Goal: Task Accomplishment & Management: Manage account settings

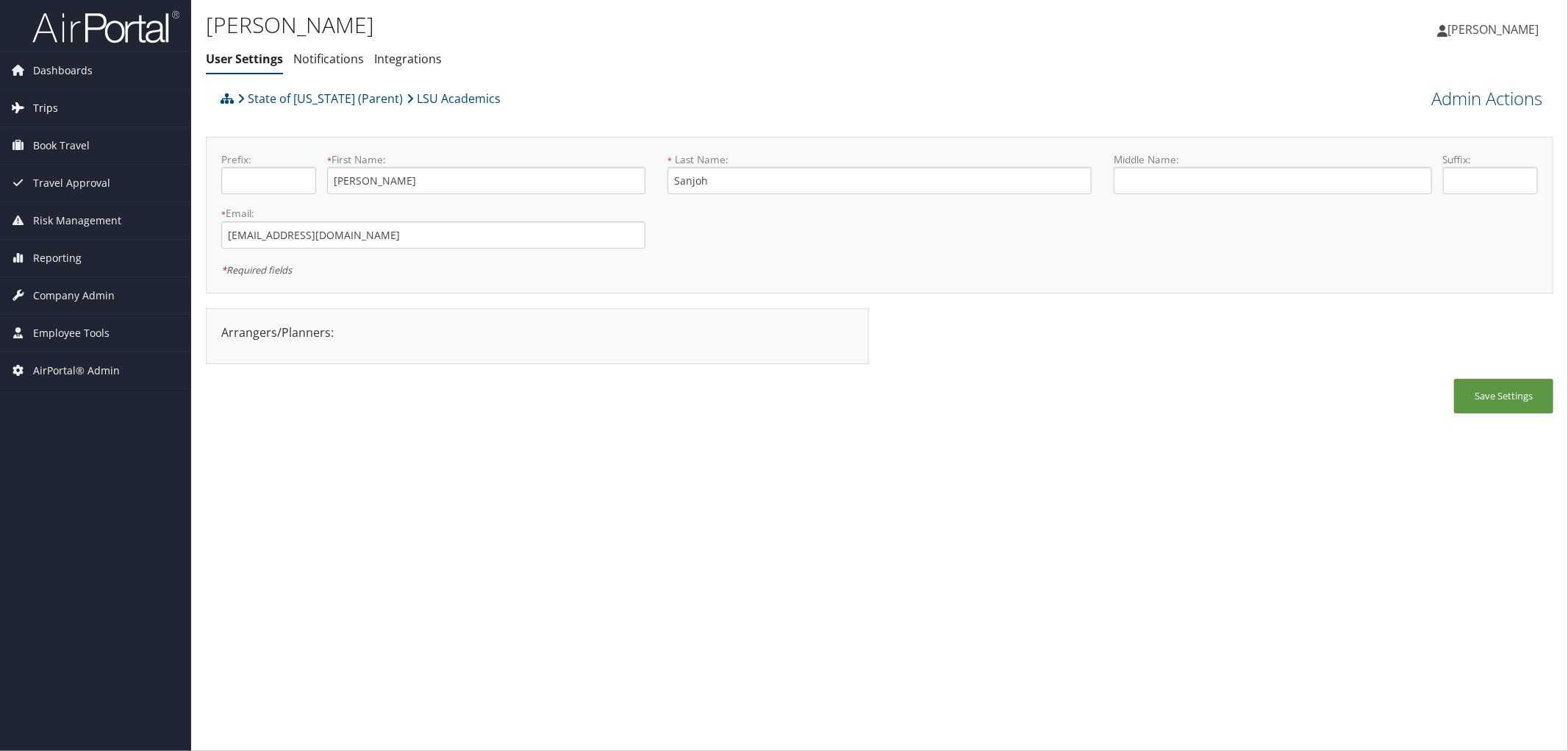
click at [54, 108] on span "Trips" at bounding box center [46, 108] width 25 height 37
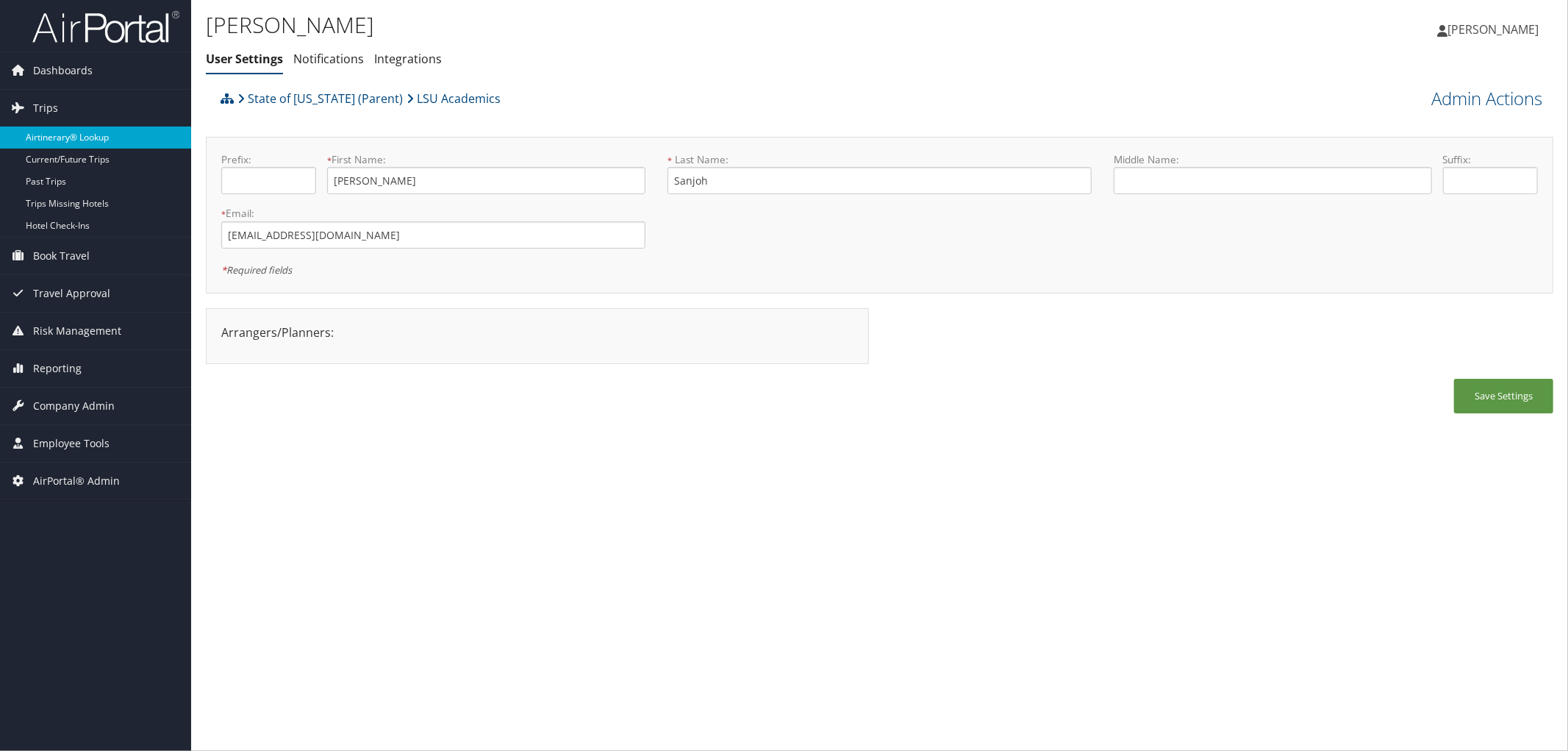
click at [64, 140] on link "Airtinerary® Lookup" at bounding box center [95, 137] width 191 height 22
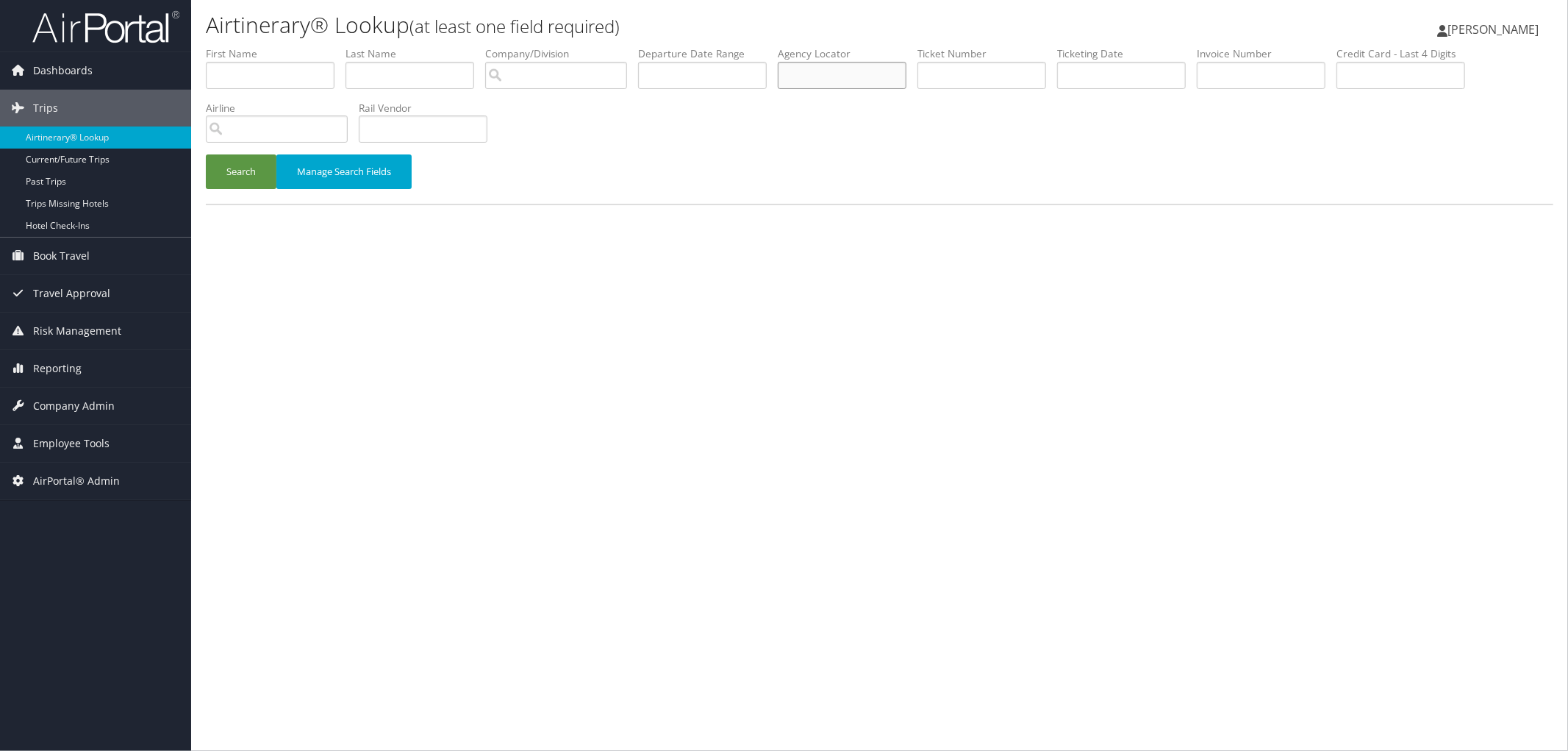
click at [877, 79] on input "text" at bounding box center [842, 75] width 129 height 27
paste input "DGYTFC"
type input "DGYTFC"
click at [244, 177] on button "Search" at bounding box center [241, 171] width 70 height 34
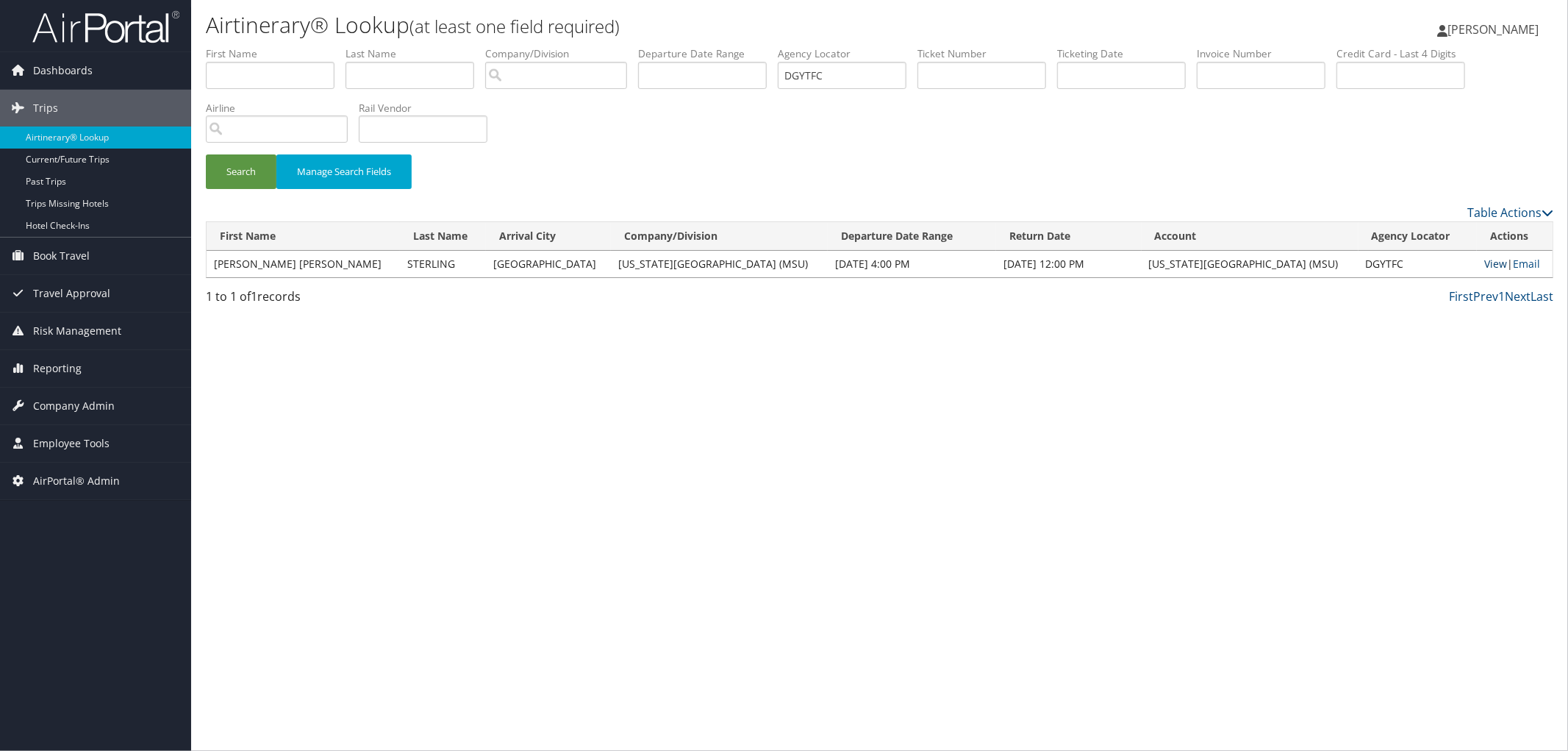
click at [1484, 260] on link "View" at bounding box center [1495, 264] width 23 height 14
click at [61, 64] on span "Dashboards" at bounding box center [63, 70] width 59 height 37
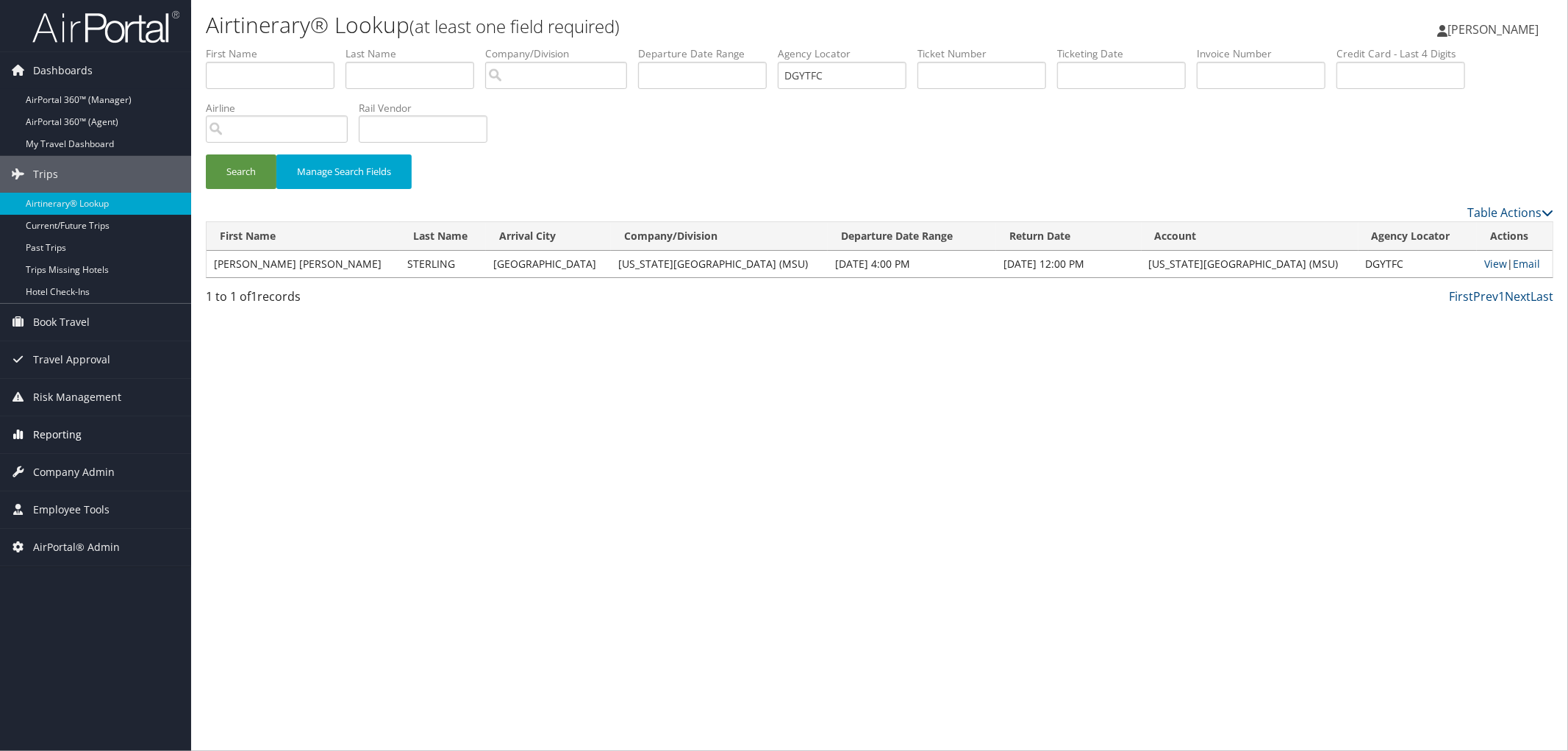
click at [69, 427] on span "Reporting" at bounding box center [58, 435] width 49 height 37
click at [68, 427] on span "Reporting" at bounding box center [58, 435] width 49 height 37
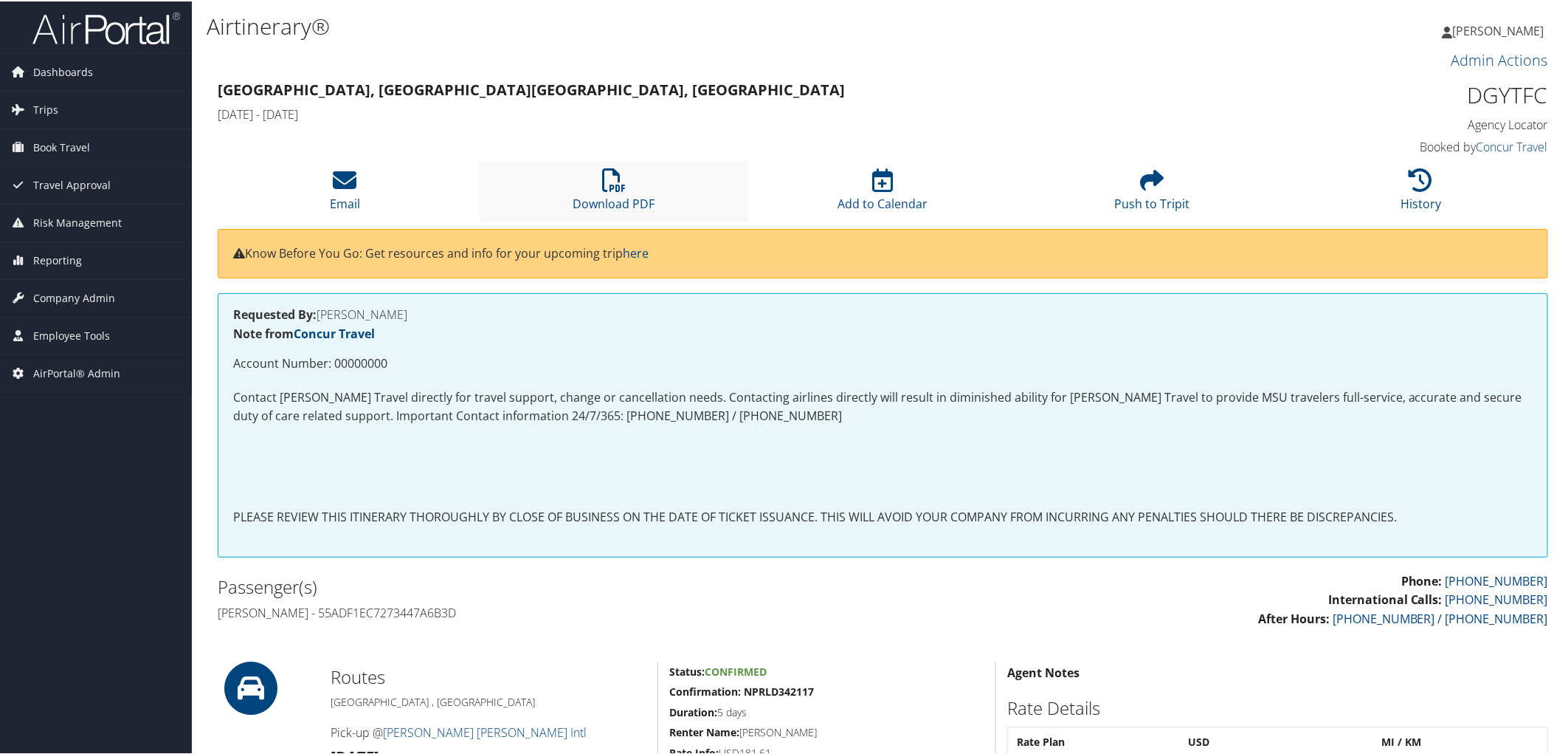
click at [618, 192] on li "Download PDF" at bounding box center [614, 189] width 270 height 60
click at [755, 112] on h4 "Tue 11 Nov 2025 - Sun 16 Nov 2025" at bounding box center [713, 113] width 992 height 16
click at [45, 106] on span "Trips" at bounding box center [46, 108] width 25 height 37
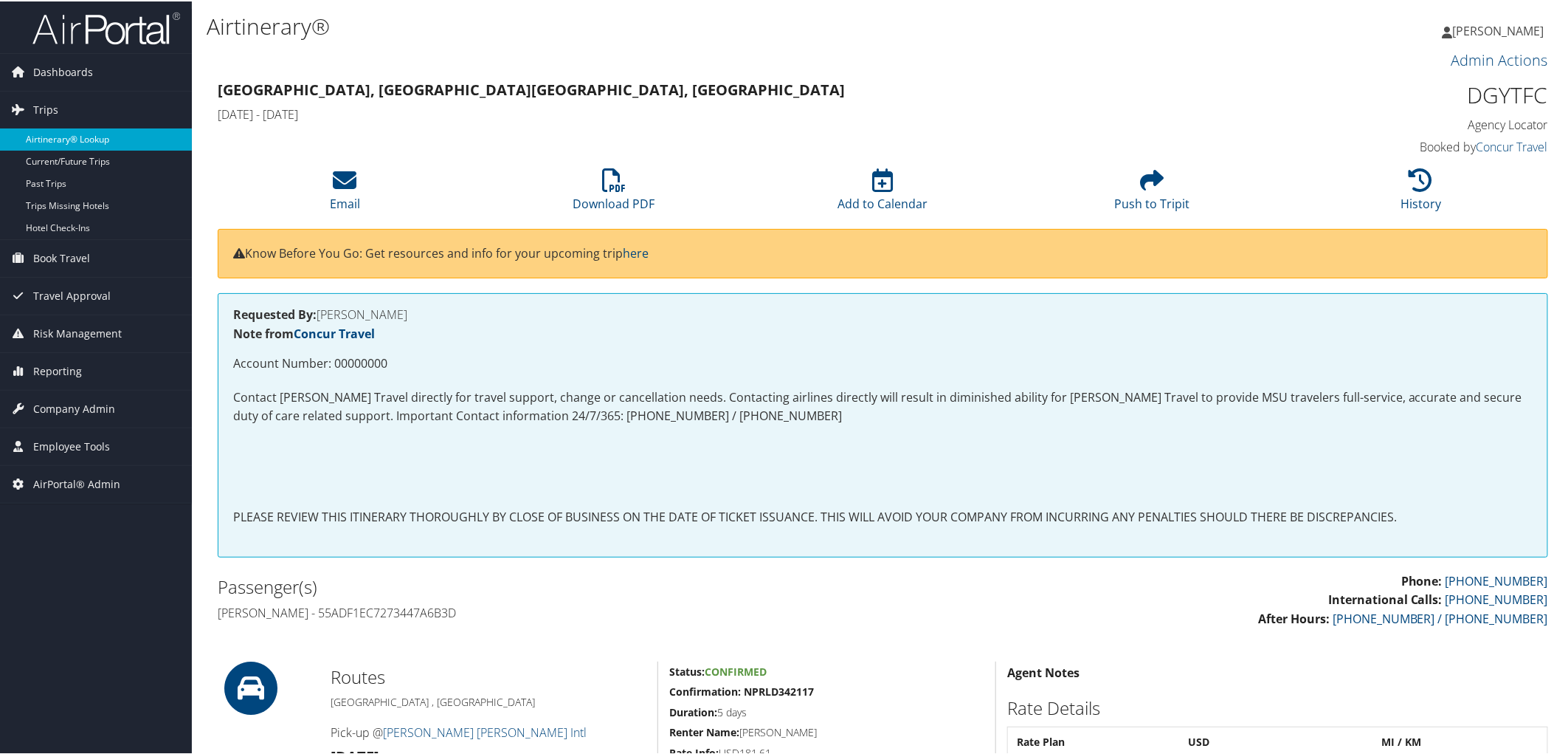
click at [55, 137] on link "Airtinerary® Lookup" at bounding box center [96, 138] width 192 height 22
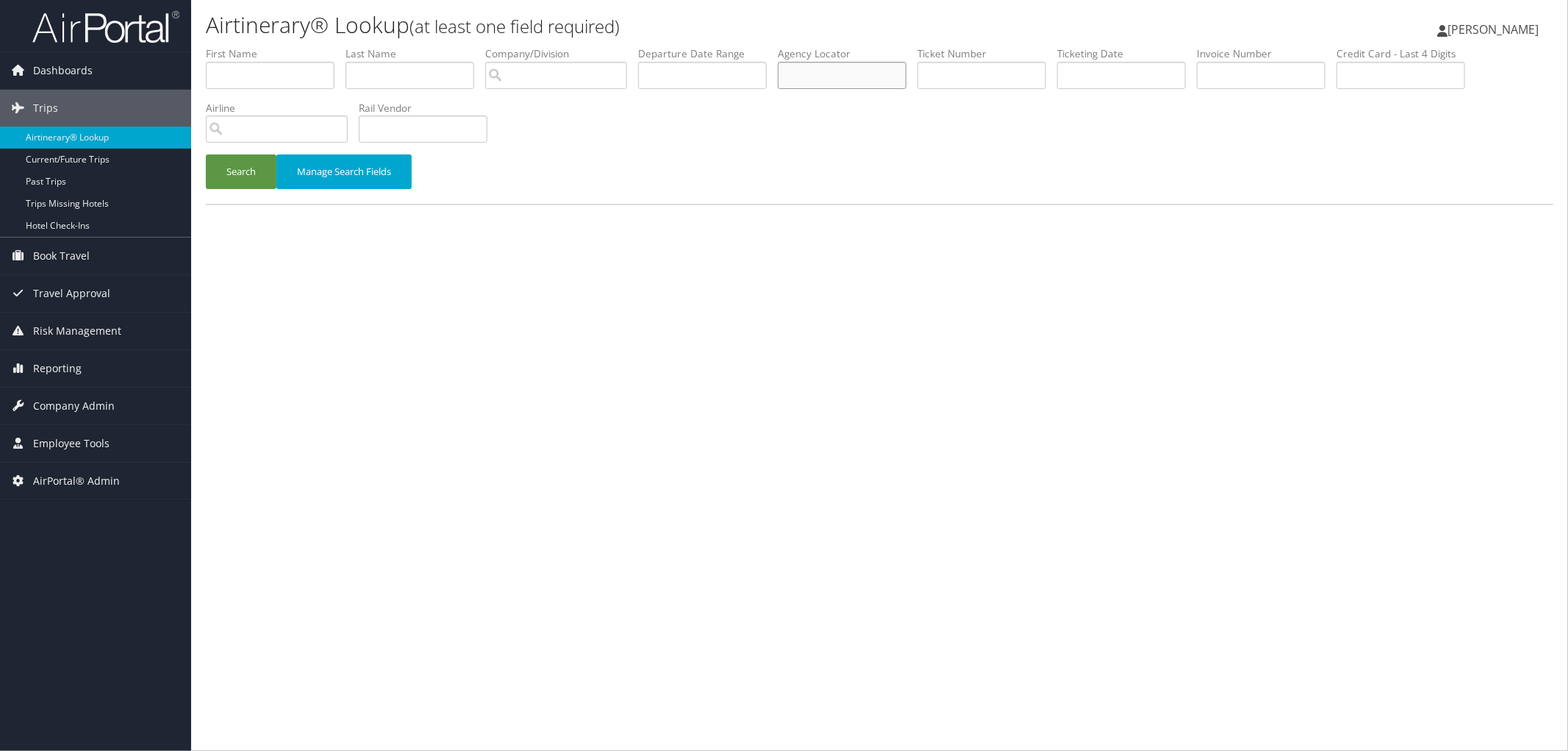
click at [836, 75] on input "text" at bounding box center [842, 75] width 129 height 27
paste input "DF41SY"
click at [219, 167] on button "Search" at bounding box center [241, 171] width 70 height 34
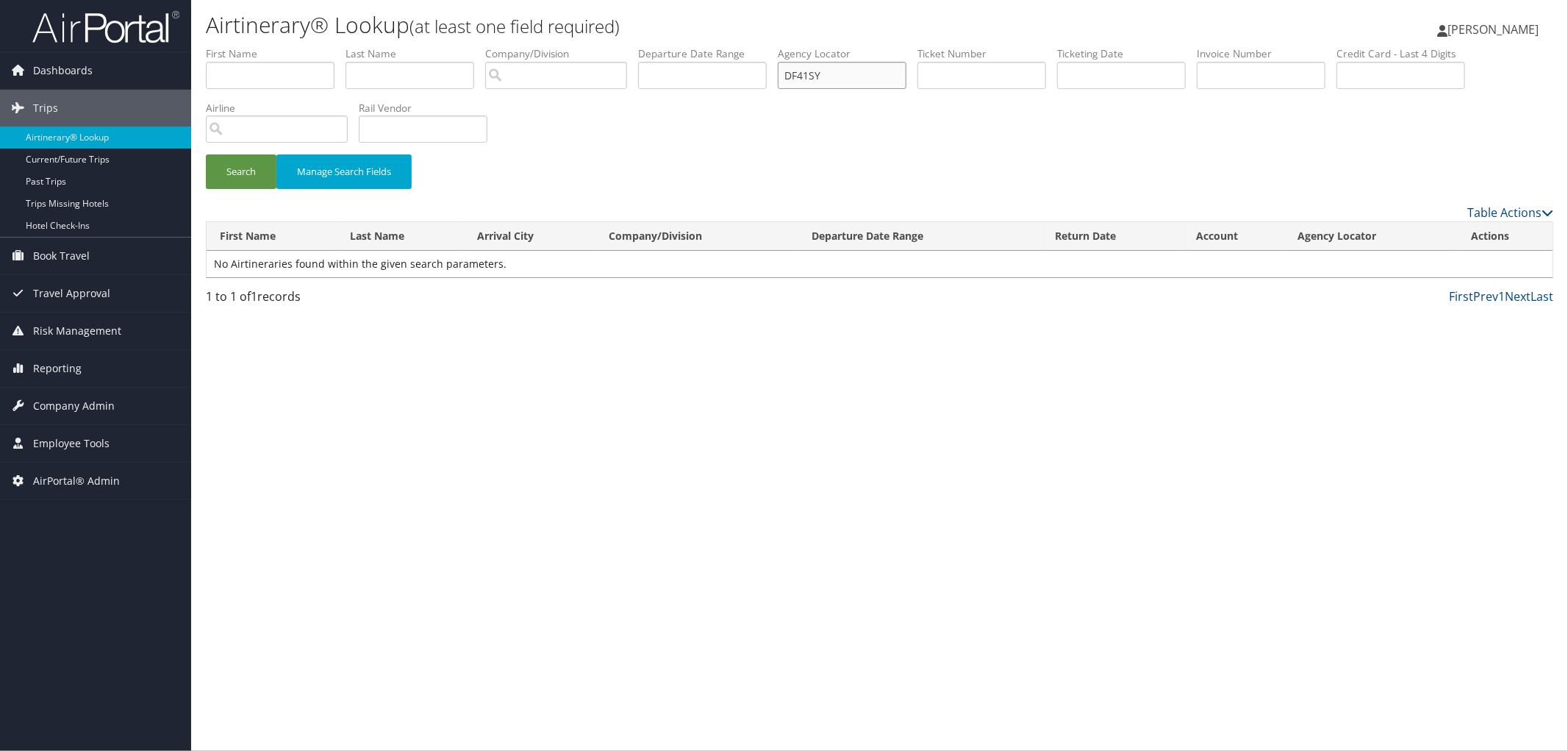
drag, startPoint x: 841, startPoint y: 69, endPoint x: 772, endPoint y: 69, distance: 69.0
click at [772, 46] on ul "First Name Last Name Departure City Arrival City Company/Division Airport/City …" at bounding box center [880, 46] width 1348 height 0
paste input "DF40BQ"
click at [231, 172] on button "Search" at bounding box center [241, 171] width 70 height 34
click at [820, 78] on input "DF40BQ" at bounding box center [842, 75] width 129 height 27
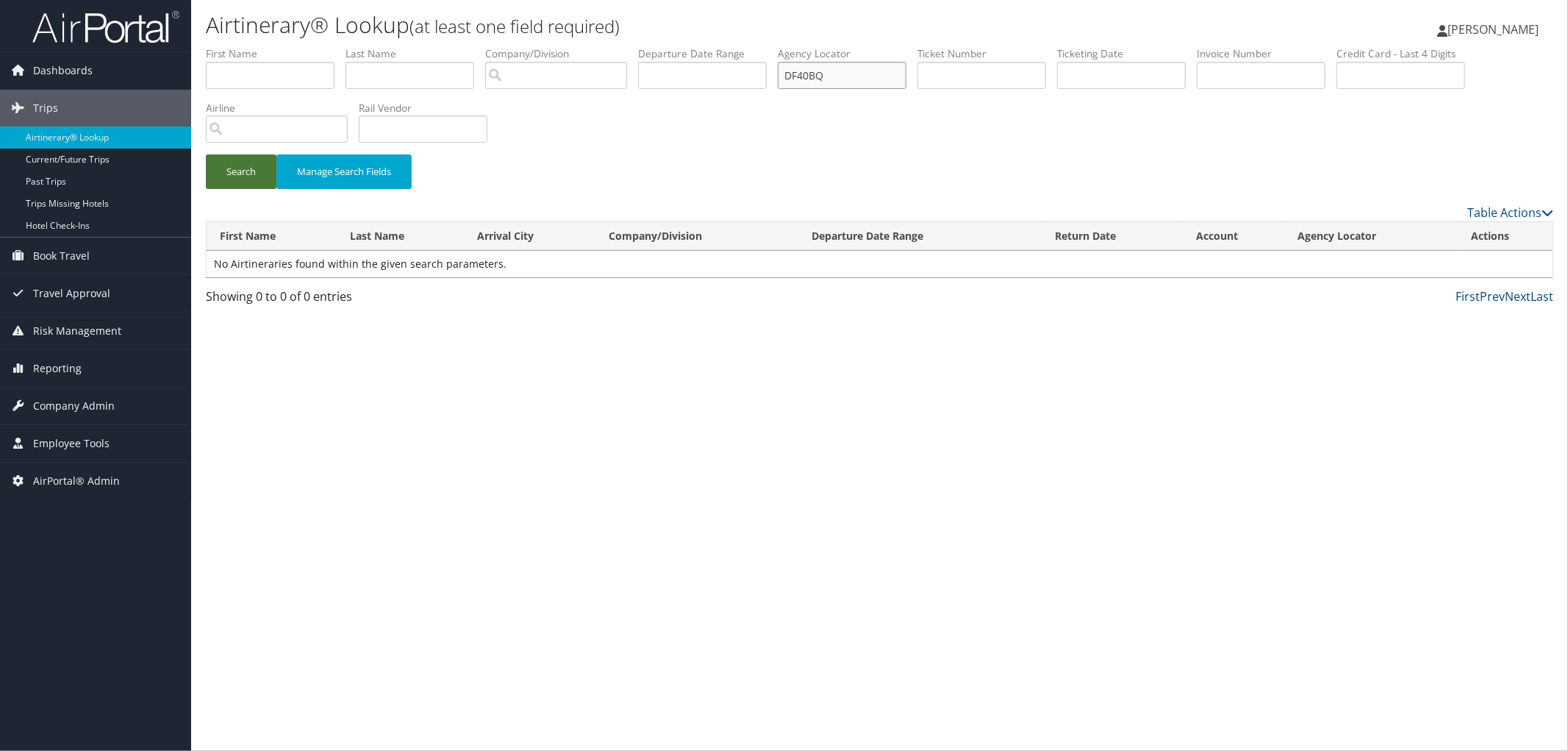
type input "DF40BQ"
click at [258, 166] on button "Search" at bounding box center [241, 171] width 70 height 34
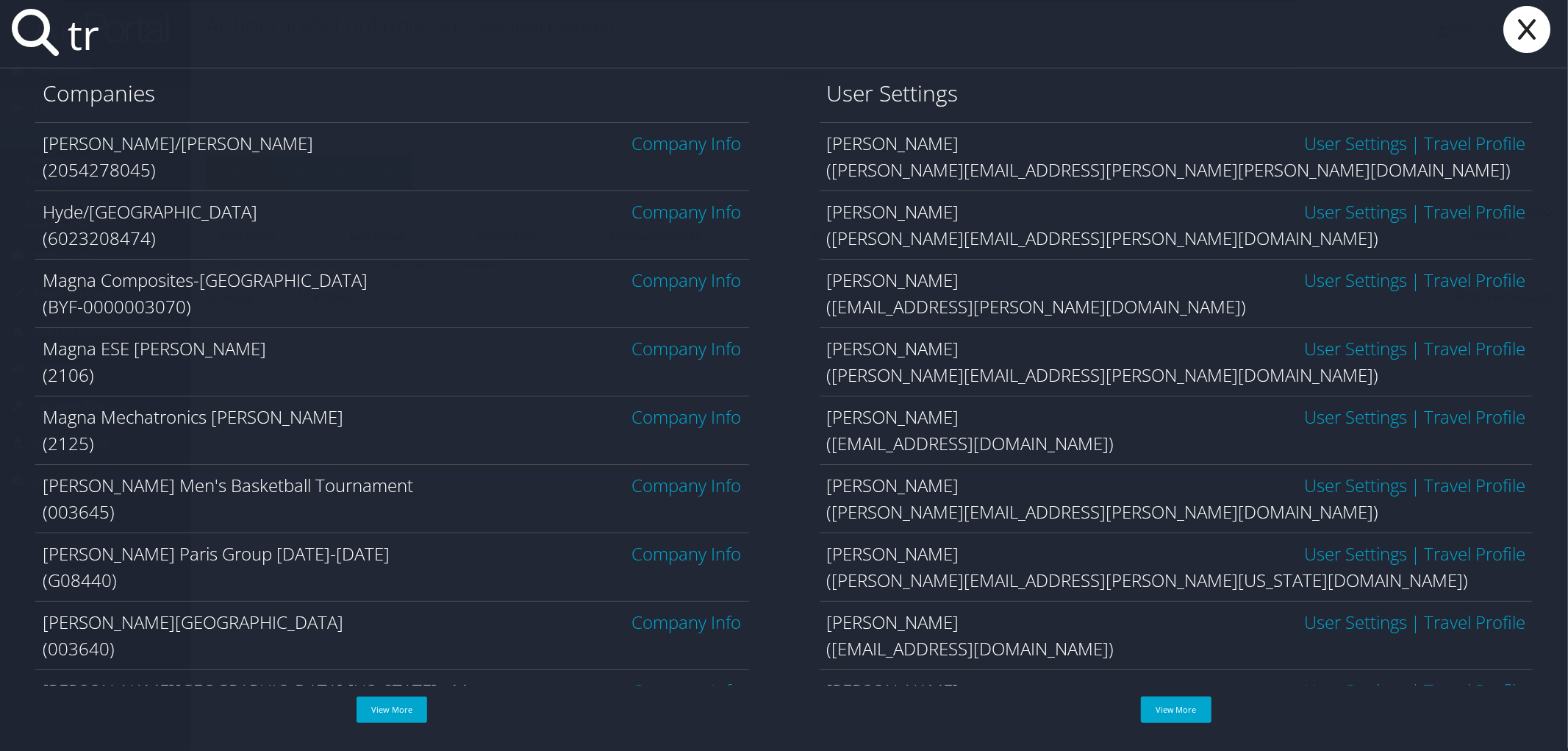
type input "t"
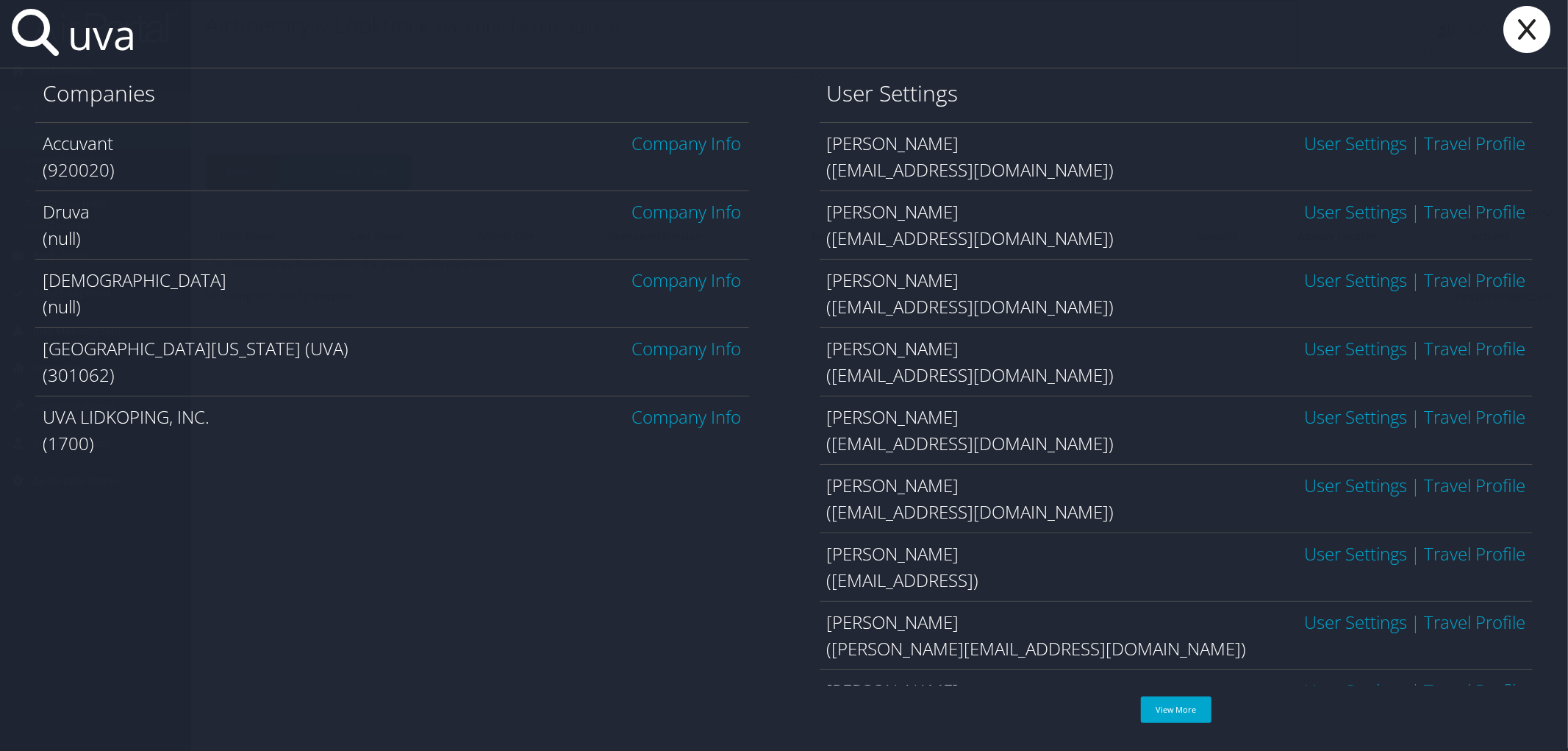
type input "uva"
click at [643, 346] on link "Company Info" at bounding box center [686, 347] width 110 height 24
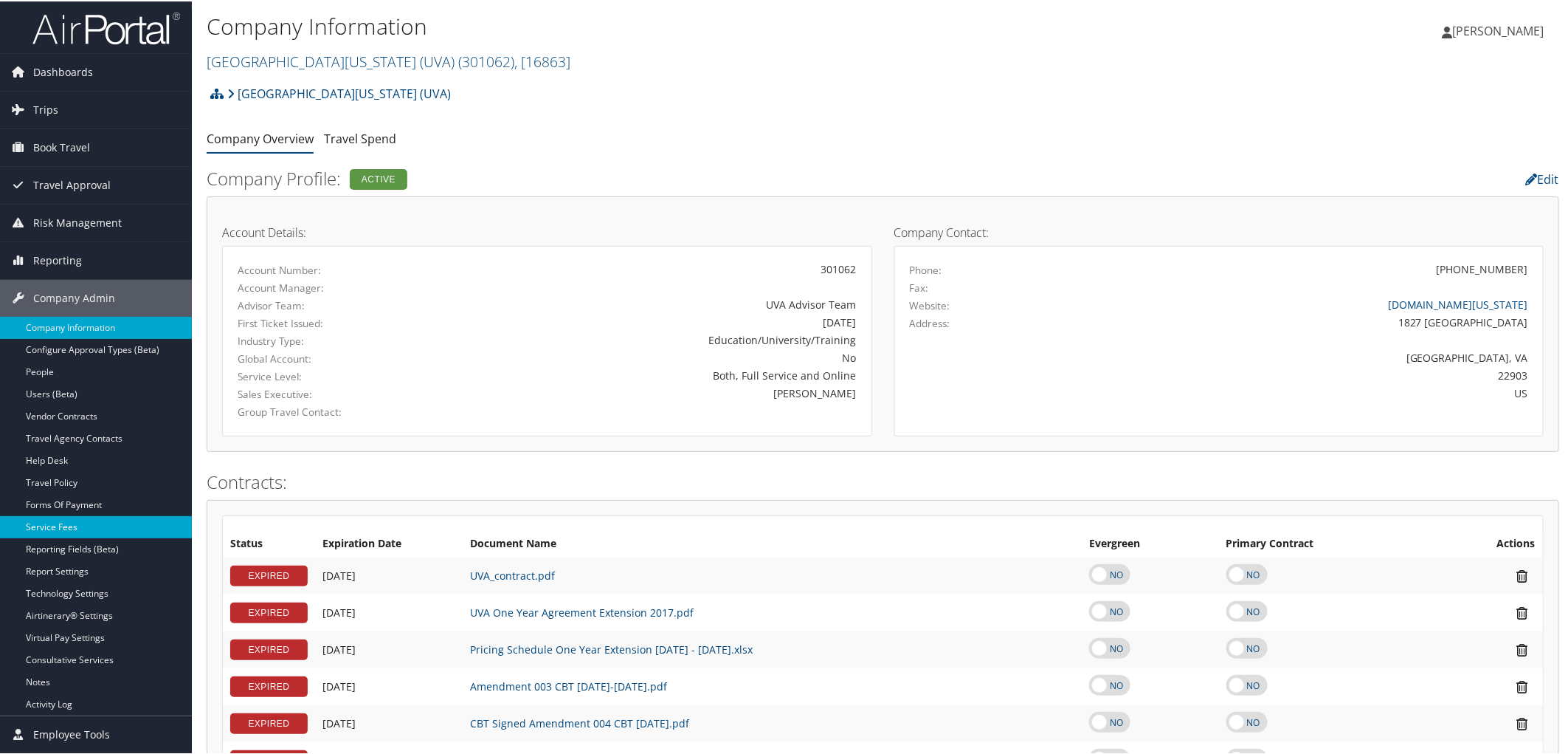
click at [47, 523] on link "Service Fees" at bounding box center [96, 525] width 192 height 22
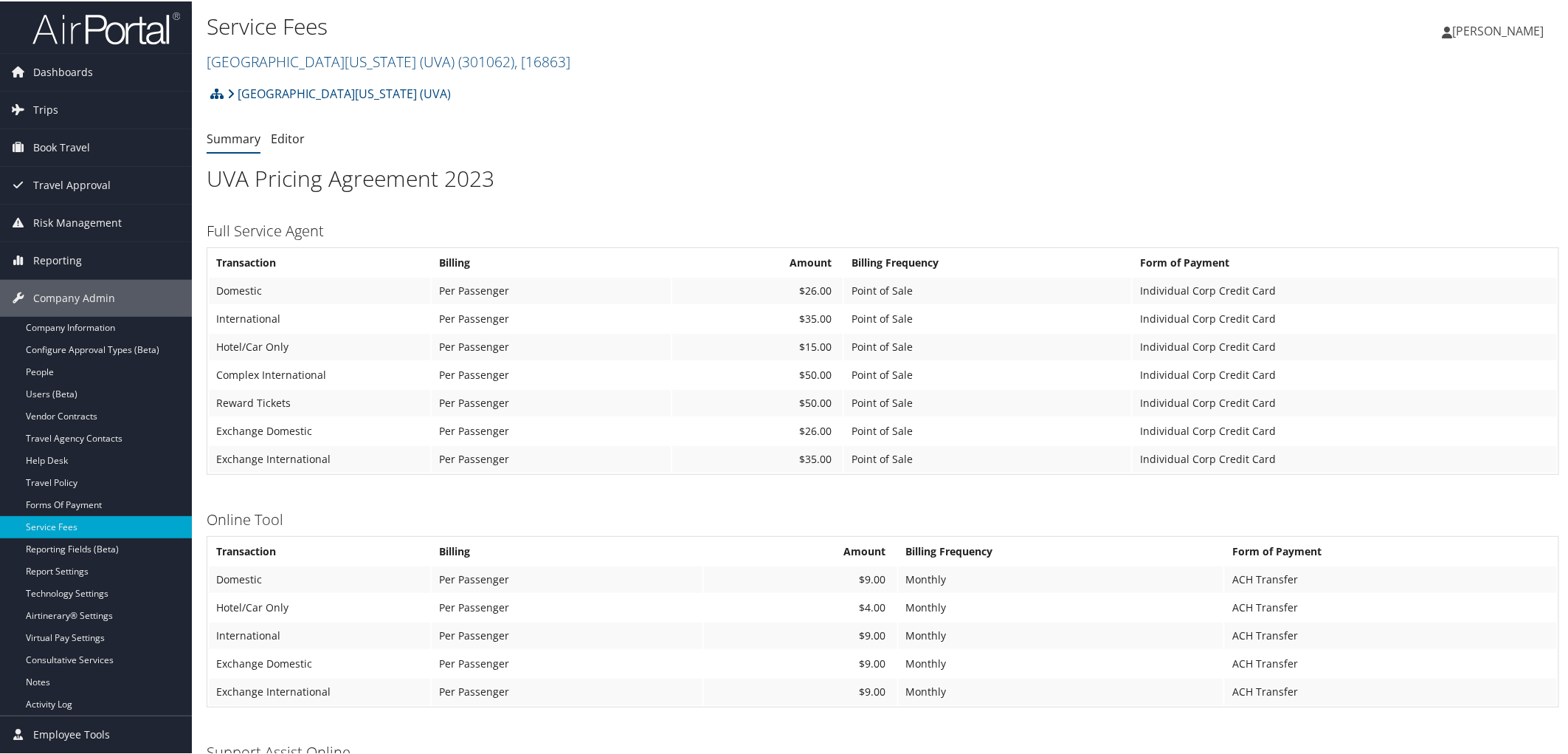
drag, startPoint x: 591, startPoint y: 130, endPoint x: 583, endPoint y: 130, distance: 8.0
click at [591, 130] on ul "Summary Editor" at bounding box center [883, 138] width 1353 height 27
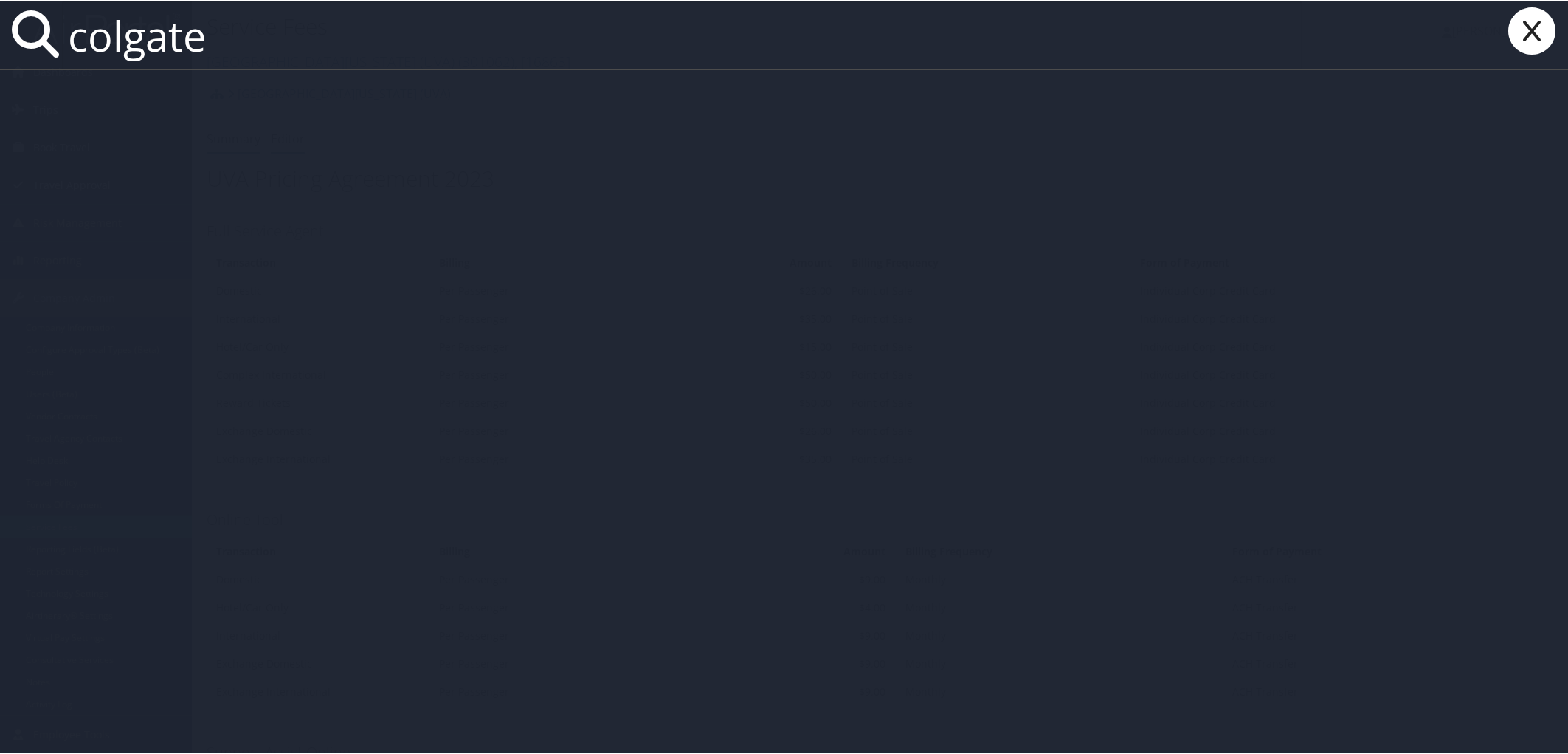
type input "colgate"
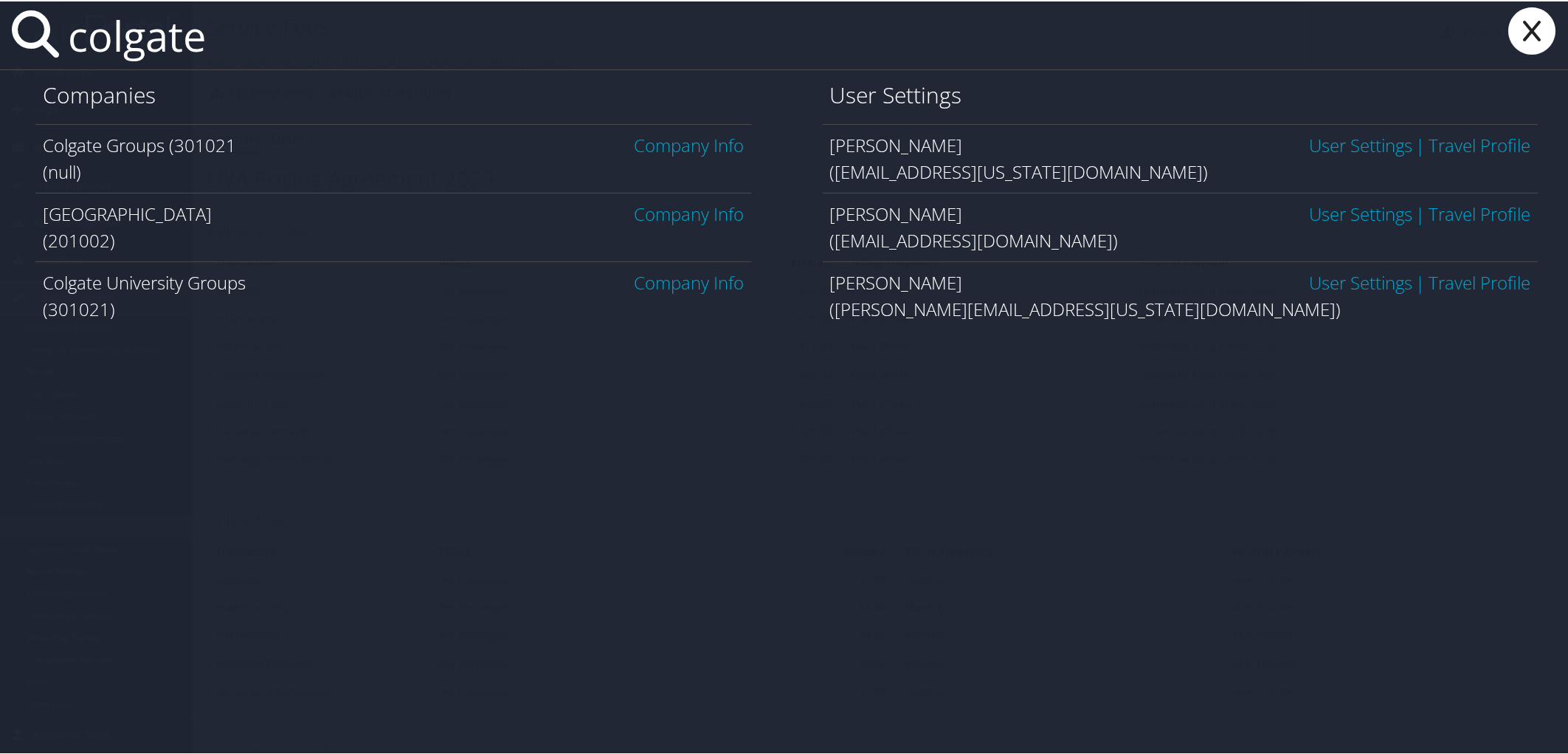
click at [711, 212] on link "Company Info" at bounding box center [689, 212] width 110 height 24
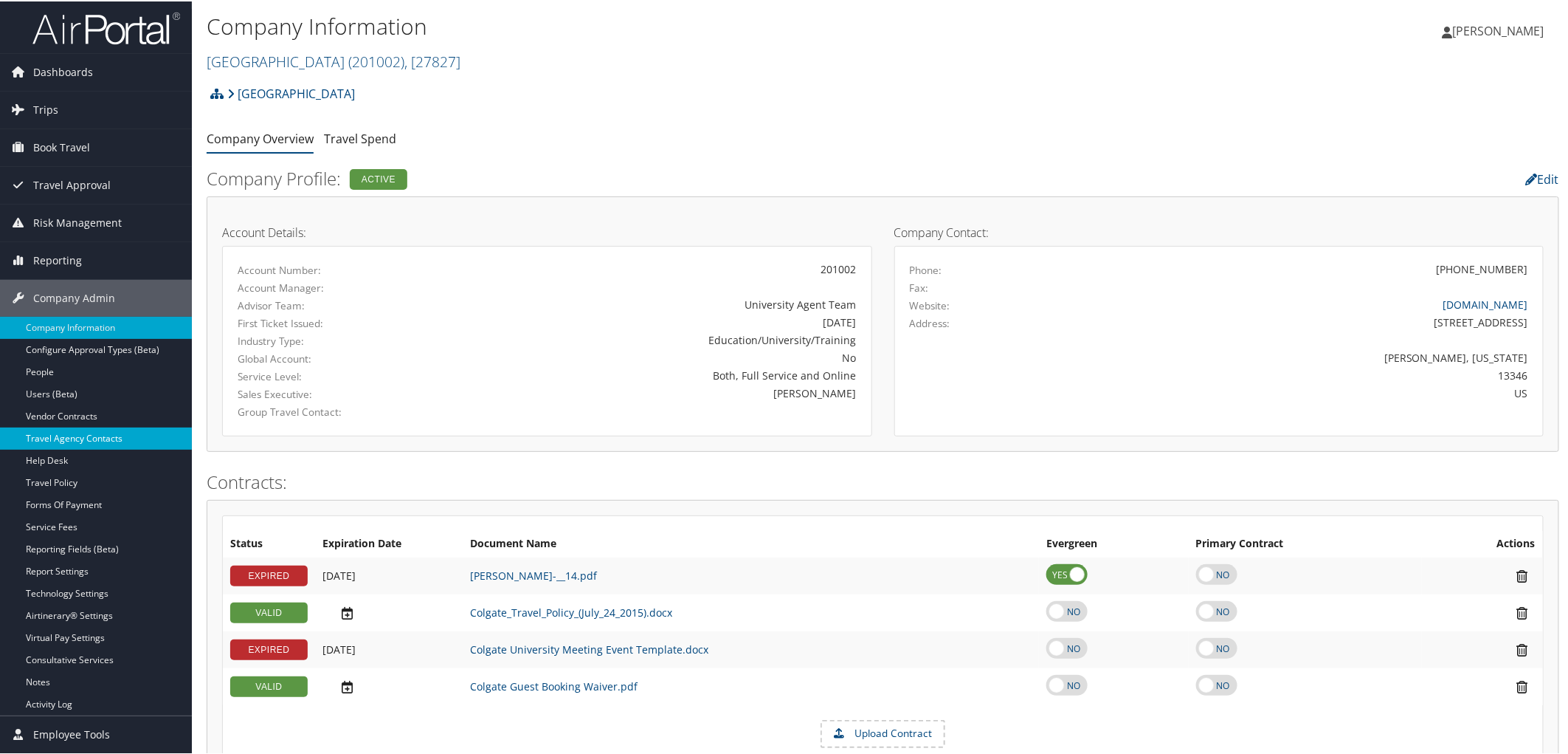
click at [109, 431] on link "Travel Agency Contacts" at bounding box center [96, 437] width 192 height 22
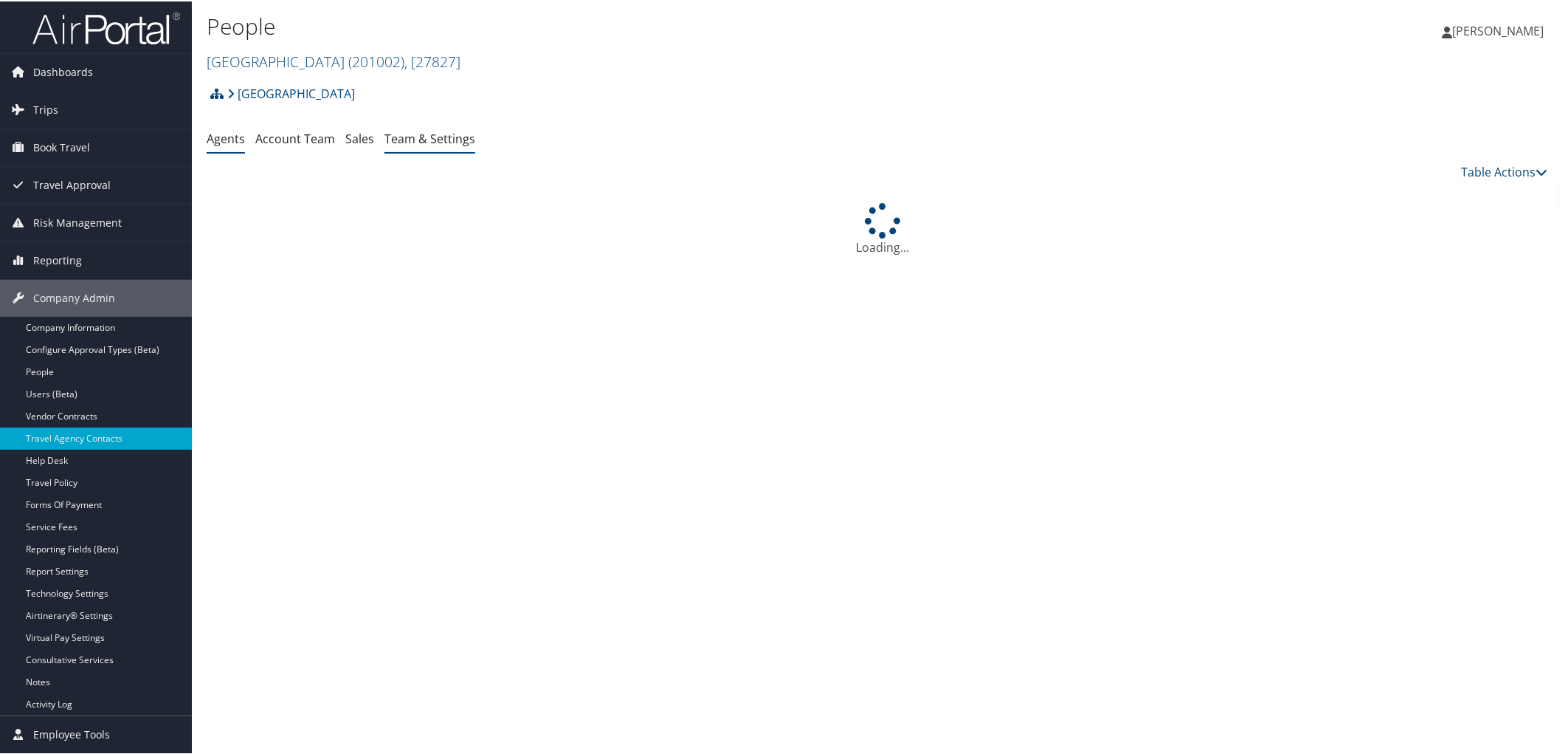
click at [403, 138] on link "Team & Settings" at bounding box center [430, 137] width 91 height 16
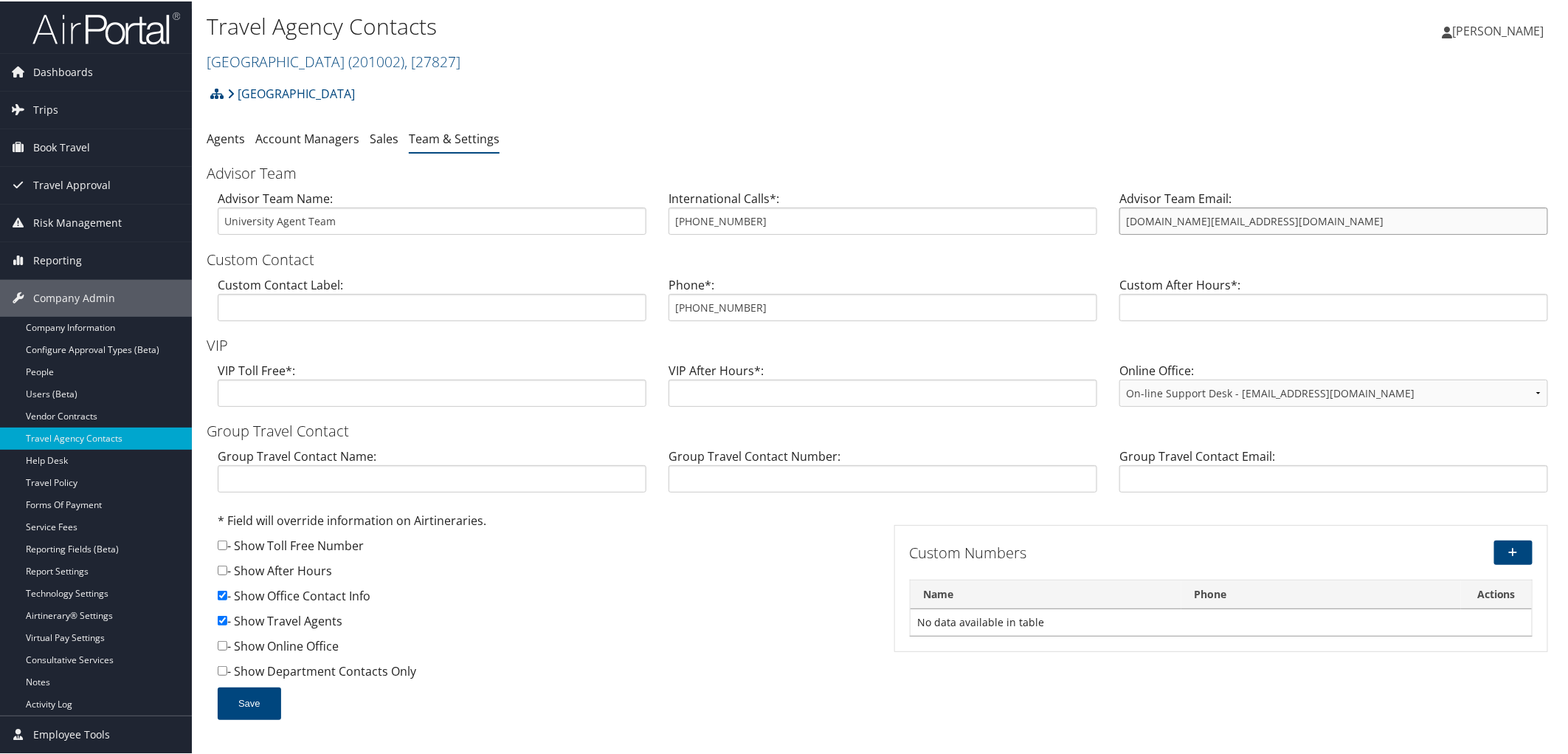
drag, startPoint x: 1315, startPoint y: 229, endPoint x: 1091, endPoint y: 219, distance: 224.2
click at [1091, 219] on div "Advisor Team Name: University Agent Team International Calls*: 800-285-3603 Adv…" at bounding box center [883, 217] width 1353 height 57
click at [631, 123] on div "Colgate University Account Structure Colgate University (201002) ACTIVE Create …" at bounding box center [883, 405] width 1353 height 656
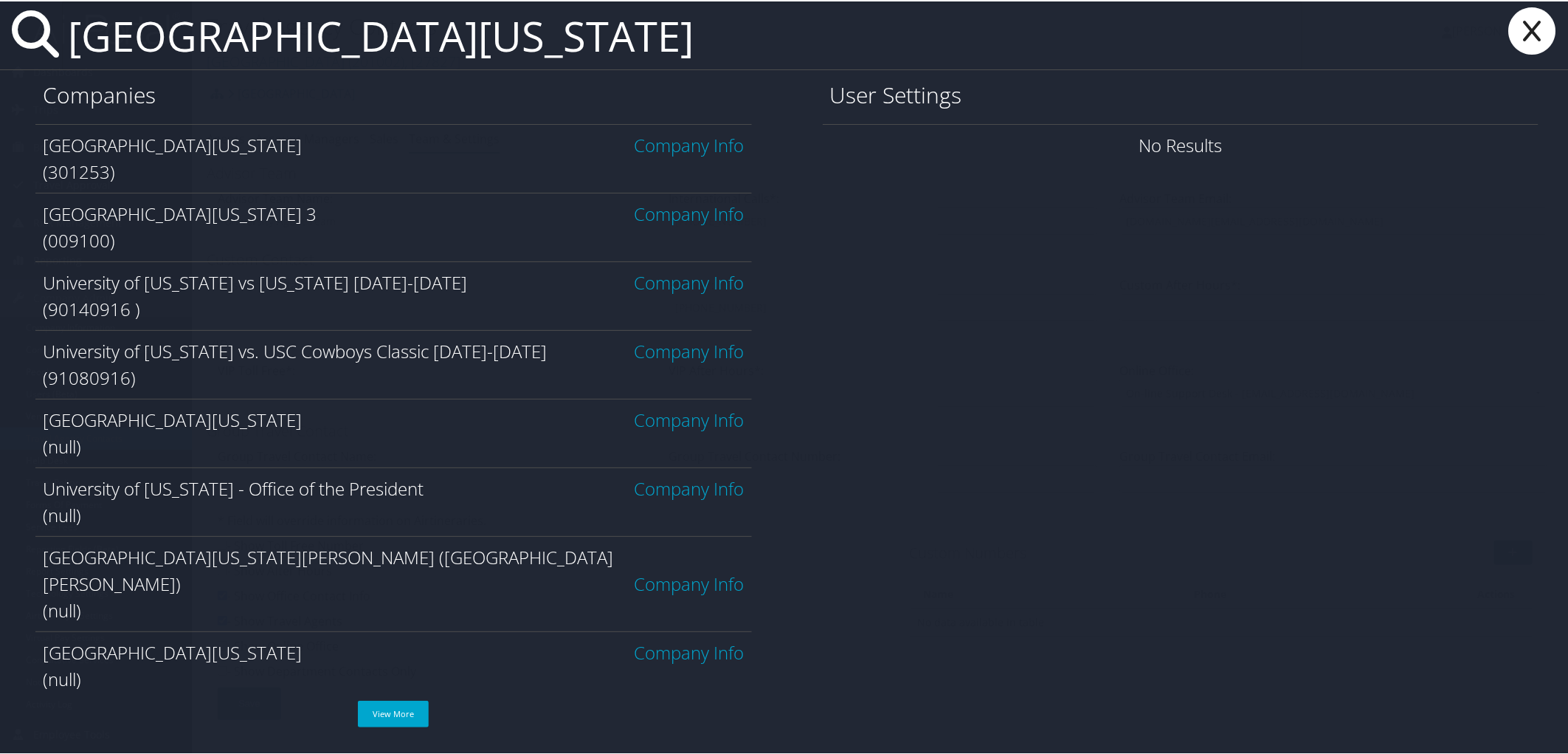
type input "university of utah"
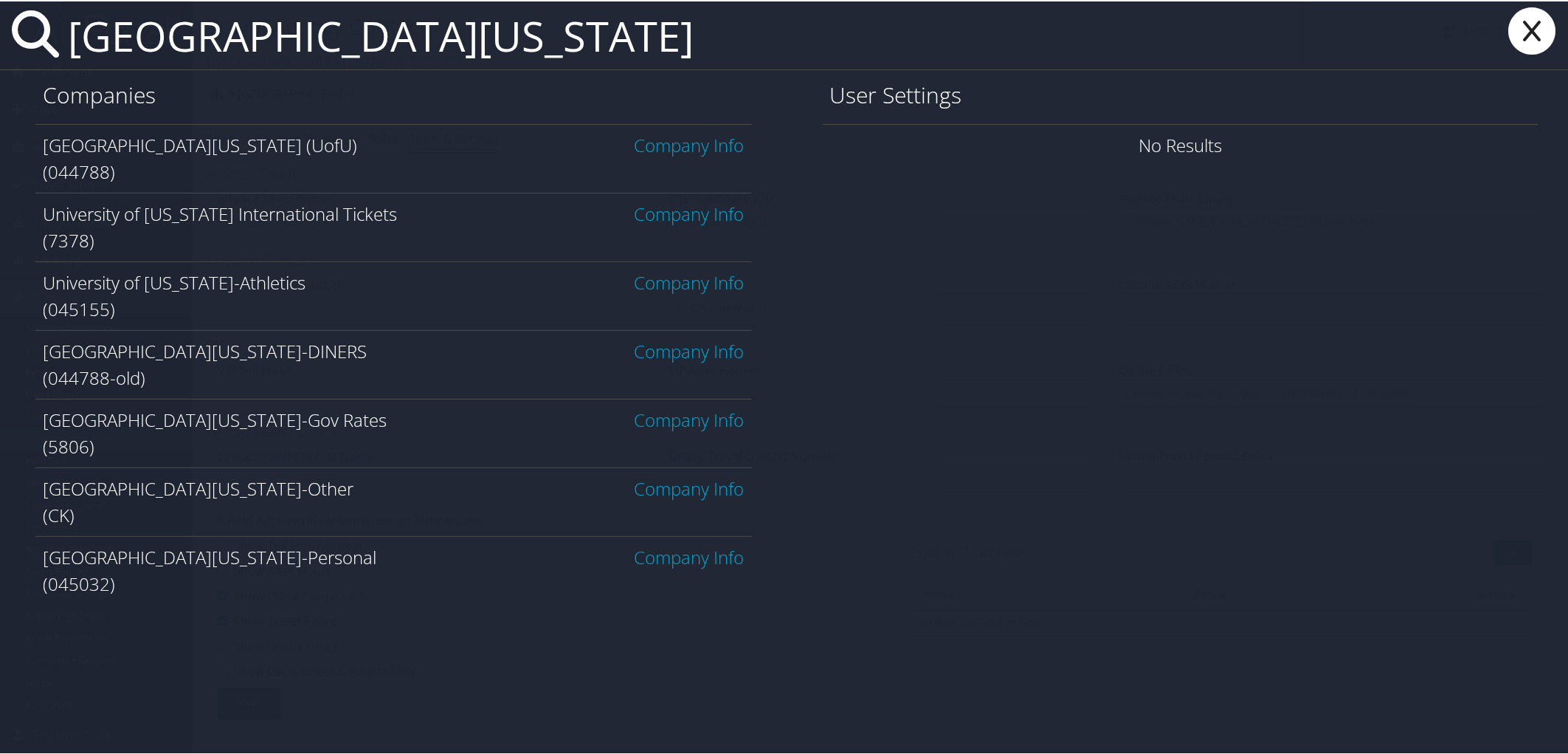
click at [662, 138] on link "Company Info" at bounding box center [689, 143] width 110 height 24
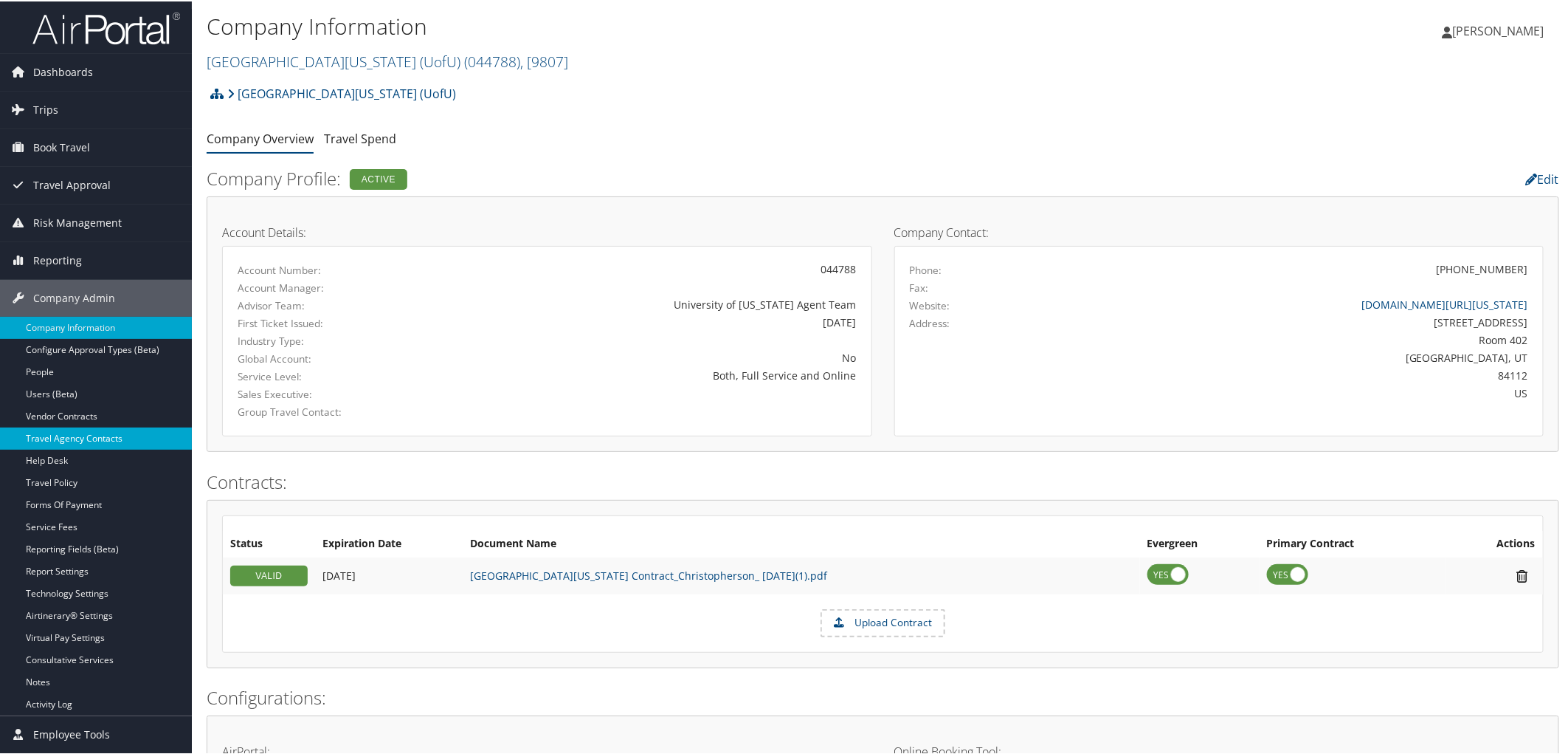
click at [68, 430] on link "Travel Agency Contacts" at bounding box center [96, 437] width 192 height 22
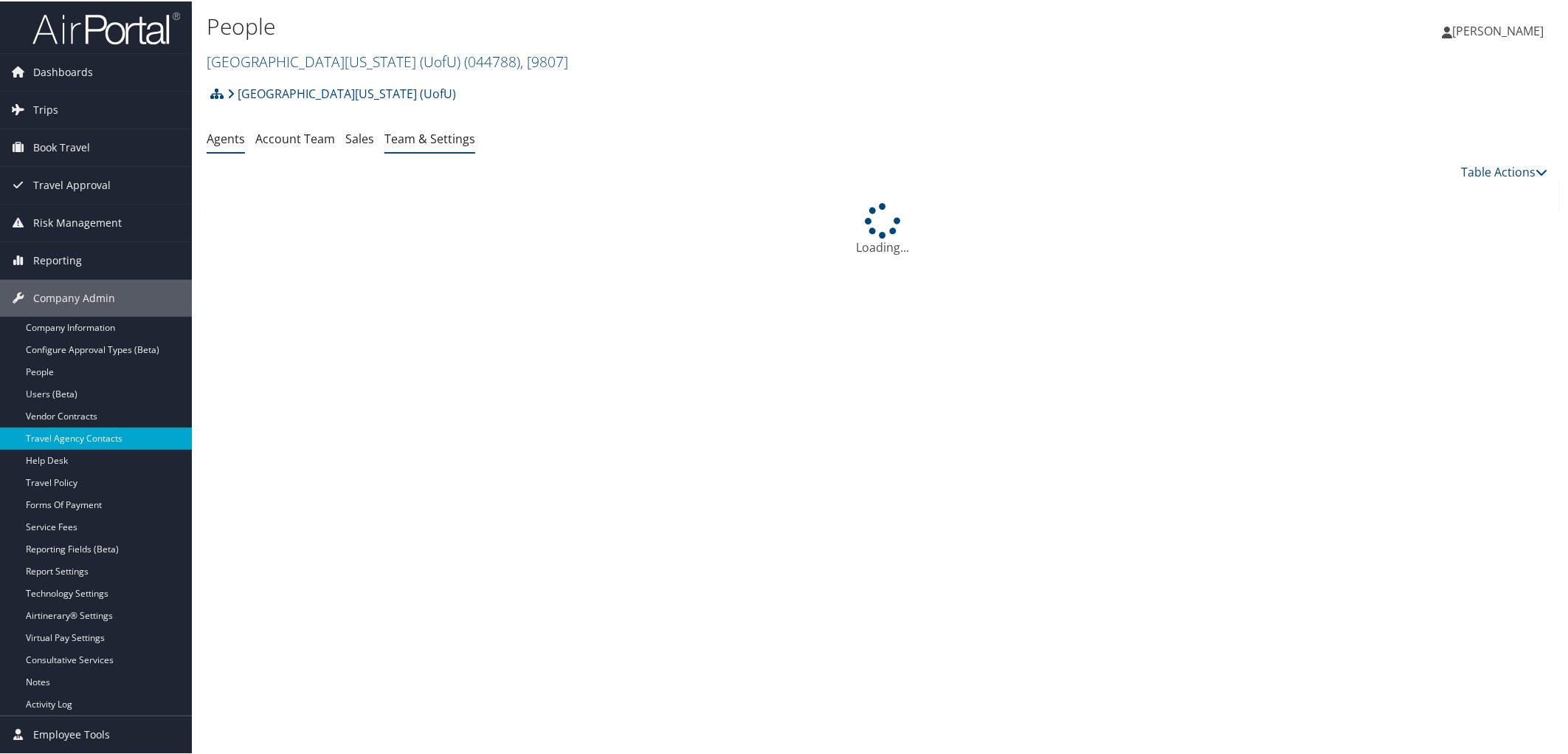
click at [431, 143] on link "Team & Settings" at bounding box center [430, 137] width 91 height 16
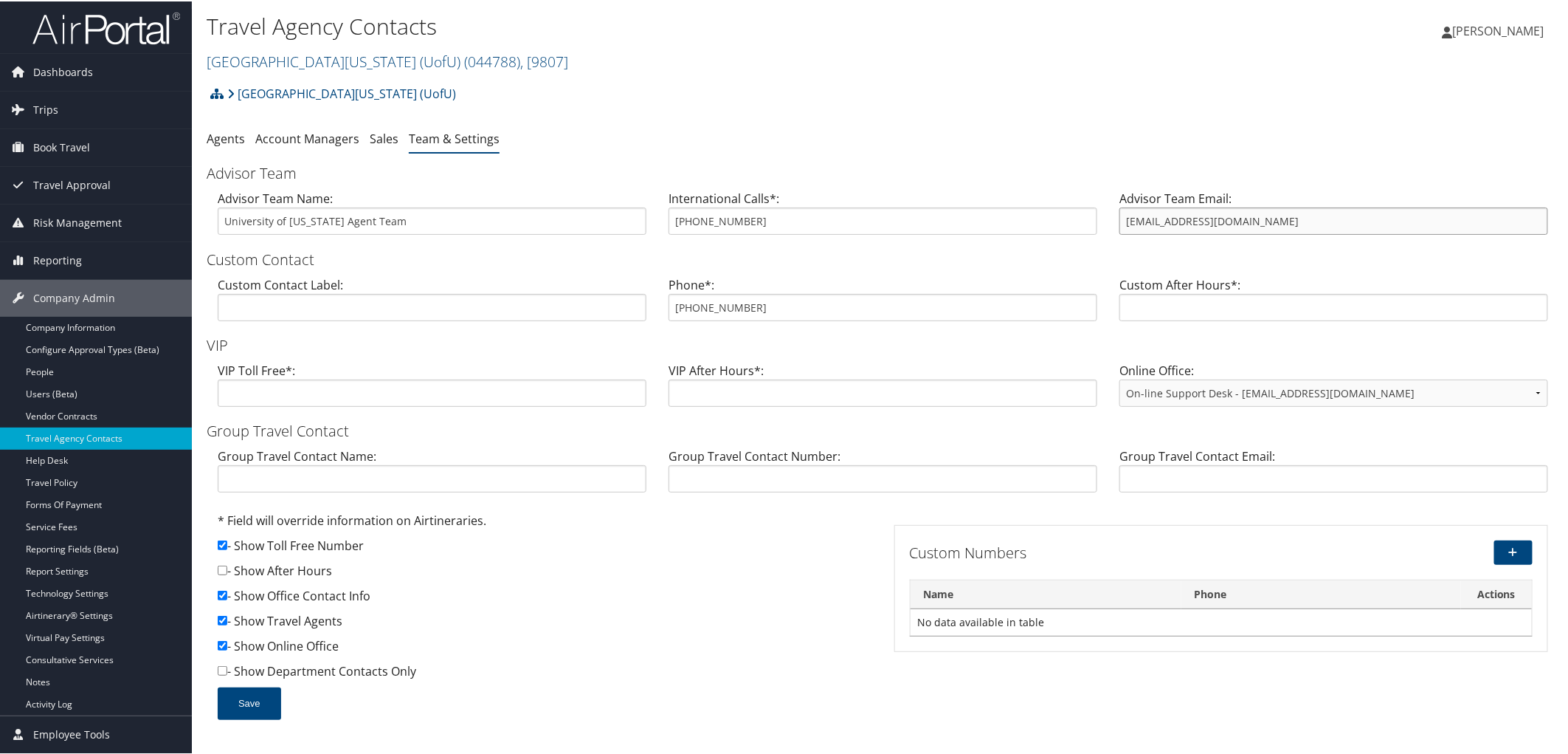
drag, startPoint x: 1279, startPoint y: 215, endPoint x: 1104, endPoint y: 224, distance: 175.2
click at [1108, 224] on div "Advisor Team Email: uofutravel@cbtravel.com" at bounding box center [1334, 217] width 451 height 57
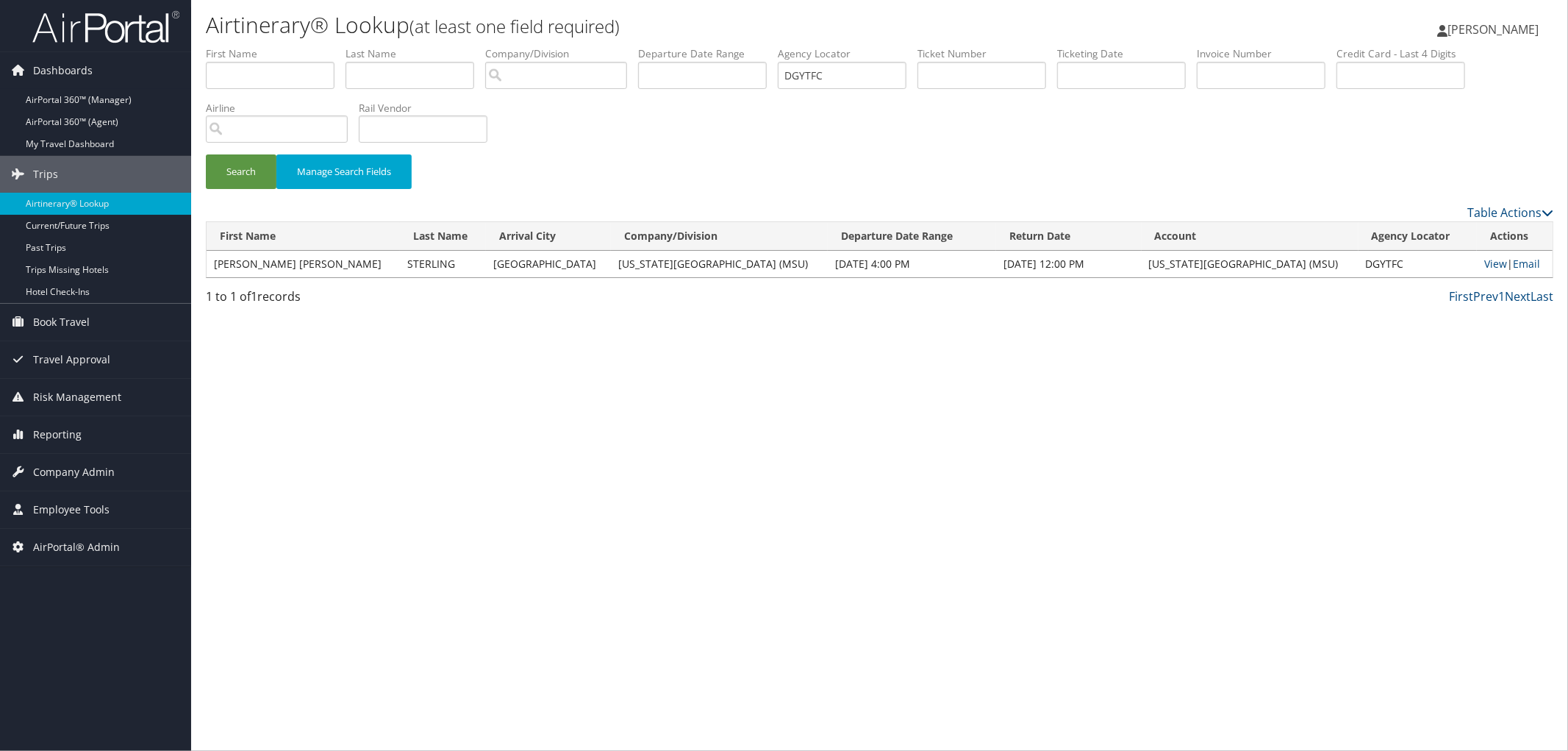
click at [589, 115] on div "Search Manage Search Fields" at bounding box center [880, 125] width 1370 height 157
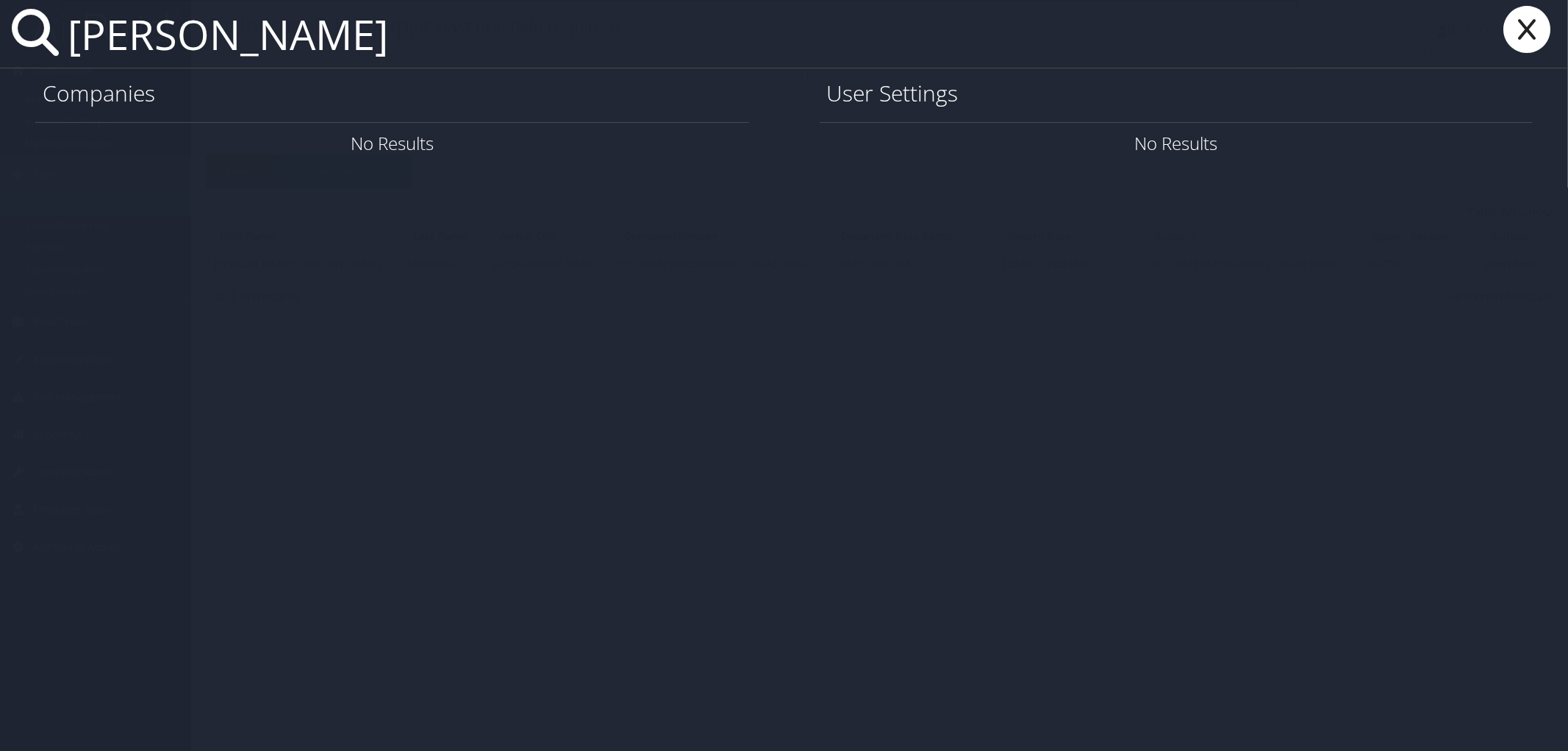
type input "anne taylor"
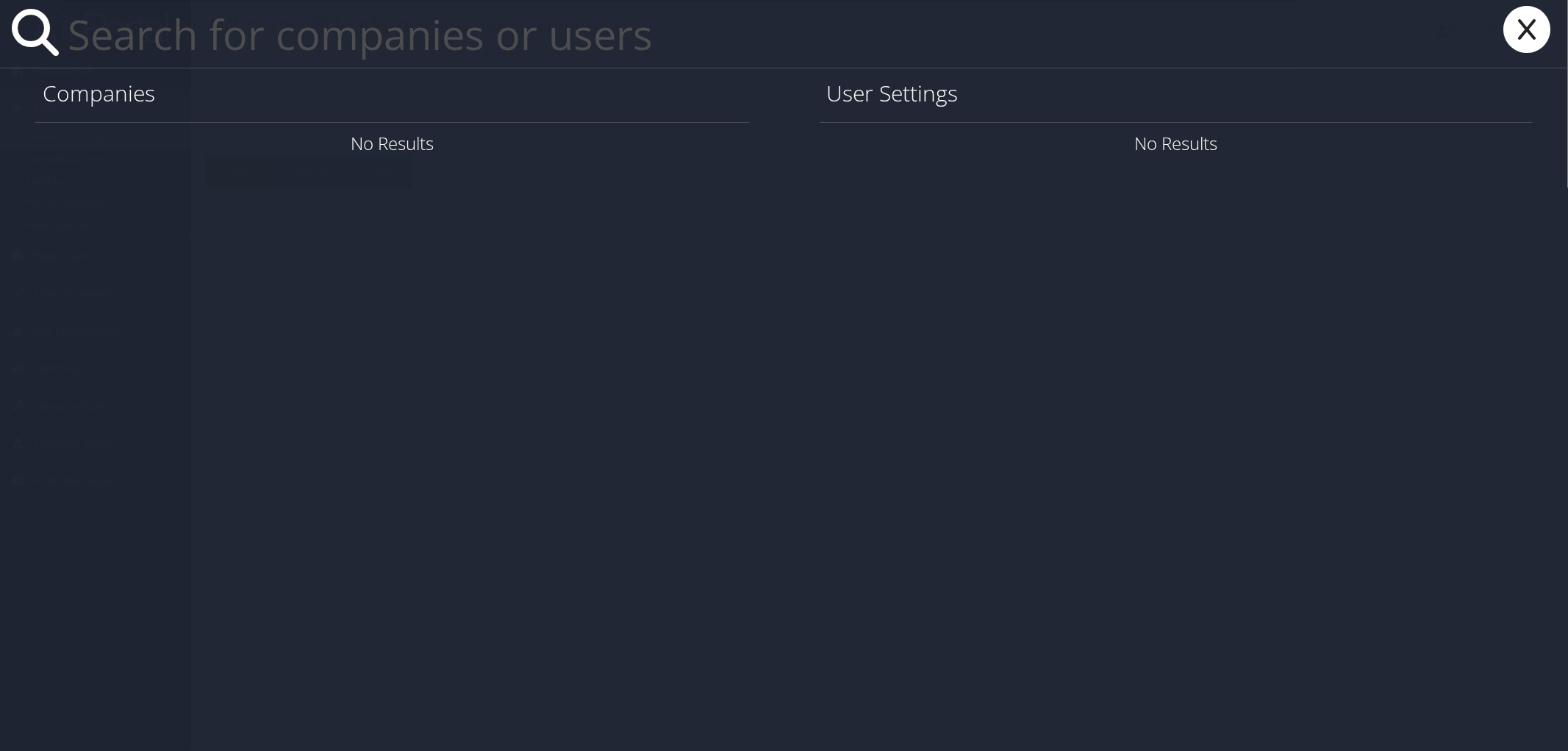
paste input "[PERSON_NAME][EMAIL_ADDRESS][PERSON_NAME][DOMAIN_NAME]"
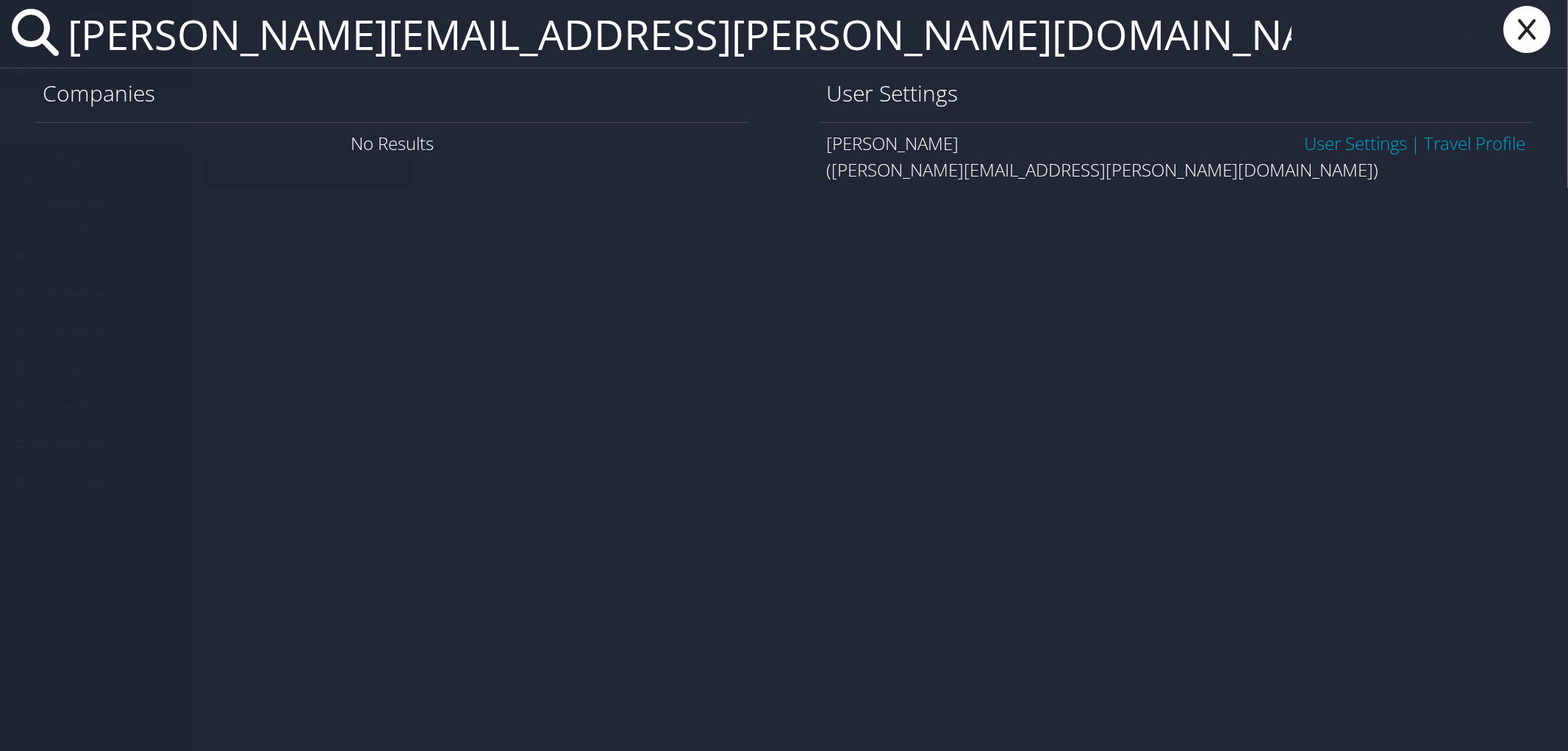
type input "[PERSON_NAME][EMAIL_ADDRESS][PERSON_NAME][DOMAIN_NAME]"
click at [1334, 148] on link "User Settings" at bounding box center [1355, 142] width 103 height 24
